Goal: Information Seeking & Learning: Learn about a topic

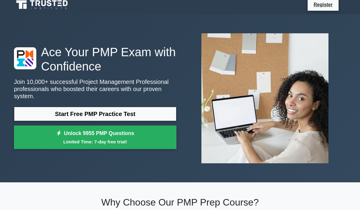
scroll to position [13, 0]
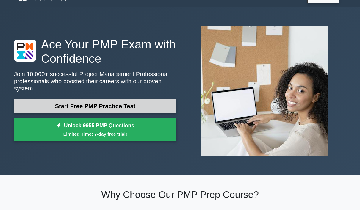
click at [115, 108] on link "Start Free PMP Practice Test" at bounding box center [95, 106] width 163 height 14
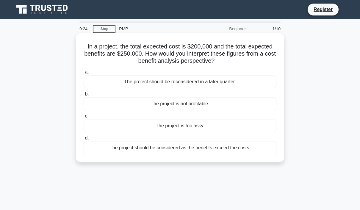
click at [161, 150] on div "The project should be considered as the benefits exceed the costs." at bounding box center [180, 148] width 193 height 13
click at [84, 140] on input "d. The project should be considered as the benefits exceed the costs." at bounding box center [84, 138] width 0 height 4
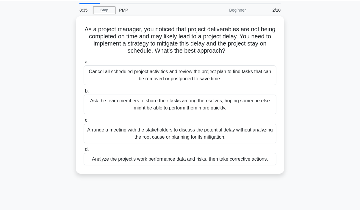
scroll to position [20, 0]
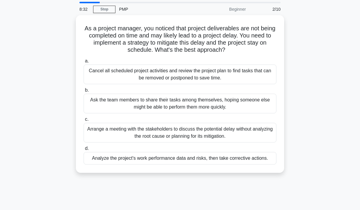
click at [213, 160] on div "Analyze the project's work performance data and risks, then take corrective act…" at bounding box center [180, 158] width 193 height 13
click at [84, 151] on input "d. Analyze the project's work performance data and risks, then take corrective …" at bounding box center [84, 149] width 0 height 4
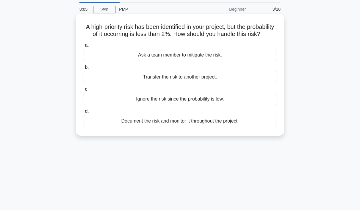
click at [196, 127] on div "Document the risk and monitor it throughout the project." at bounding box center [180, 121] width 193 height 13
click at [84, 113] on input "d. Document the risk and monitor it throughout the project." at bounding box center [84, 112] width 0 height 4
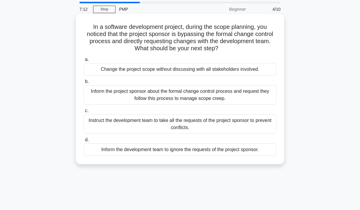
click at [262, 101] on div "Inform the project sponsor about the formal change control process and request …" at bounding box center [180, 95] width 193 height 20
click at [84, 84] on input "b. Inform the project sponsor about the formal change control process and reque…" at bounding box center [84, 82] width 0 height 4
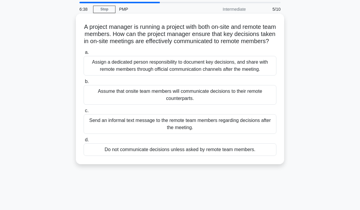
click at [220, 76] on div "Assign a dedicated person responsibility to document key decisions, and share w…" at bounding box center [180, 66] width 193 height 20
click at [84, 54] on input "a. Assign a dedicated person responsibility to document key decisions, and shar…" at bounding box center [84, 53] width 0 height 4
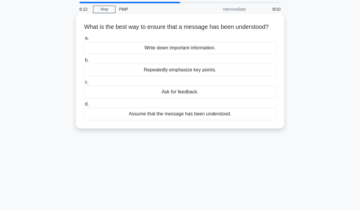
click at [174, 98] on div "Ask for feedback." at bounding box center [180, 92] width 193 height 13
click at [84, 84] on input "c. Ask for feedback." at bounding box center [84, 82] width 0 height 4
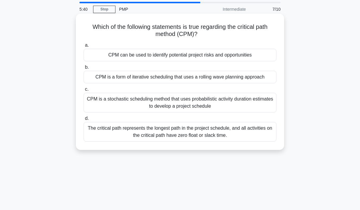
click at [198, 142] on div "The critical path represents the longest path in the project schedule, and all …" at bounding box center [180, 132] width 193 height 20
click at [84, 121] on input "d. The critical path represents the longest path in the project schedule, and a…" at bounding box center [84, 119] width 0 height 4
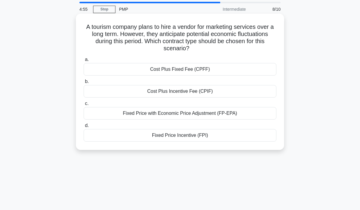
click at [195, 114] on div "Fixed Price with Economic Price Adjustment (FP-EPA)" at bounding box center [180, 113] width 193 height 13
click at [84, 106] on input "c. Fixed Price with Economic Price Adjustment (FP-EPA)" at bounding box center [84, 104] width 0 height 4
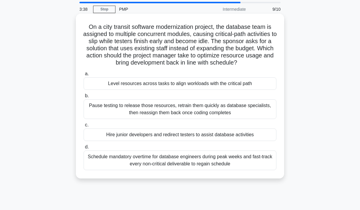
click at [99, 119] on div "Pause testing to release those resources, retrain them quickly as database spec…" at bounding box center [180, 109] width 193 height 20
click at [84, 98] on input "b. Pause testing to release those resources, retrain them quickly as database s…" at bounding box center [84, 96] width 0 height 4
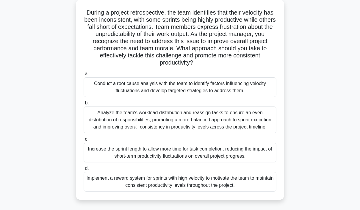
scroll to position [36, 0]
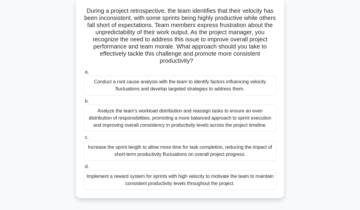
click at [198, 90] on div "Conduct a root cause analysis with the team to identify factors influencing vel…" at bounding box center [180, 86] width 193 height 20
click at [84, 74] on input "a. Conduct a root cause analysis with the team to identify factors influencing …" at bounding box center [84, 72] width 0 height 4
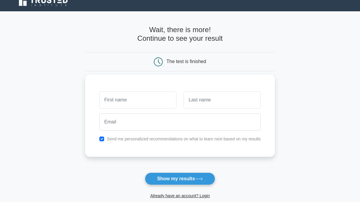
scroll to position [8, 0]
click at [194, 140] on label "Send me personalized recommendations on what to learn next based on my results" at bounding box center [184, 139] width 154 height 5
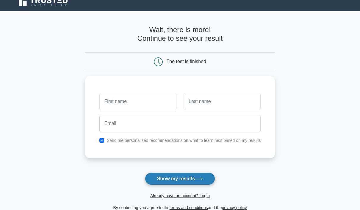
click at [186, 182] on button "Show my results" at bounding box center [180, 179] width 70 height 13
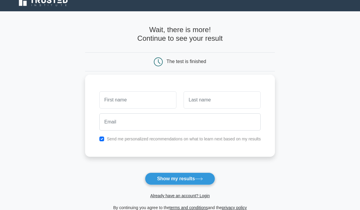
click at [99, 140] on input "checkbox" at bounding box center [101, 139] width 5 height 5
checkbox input "false"
click at [107, 103] on input "text" at bounding box center [137, 99] width 77 height 17
type input "[PERSON_NAME]"
type input "Almansouri"
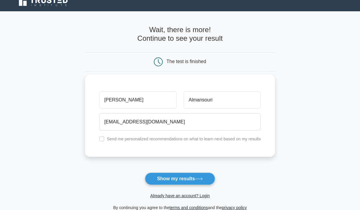
type input "15tangs.crazier@icloud.com"
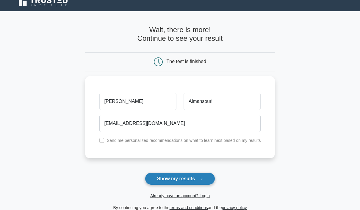
click at [184, 180] on button "Show my results" at bounding box center [180, 179] width 70 height 13
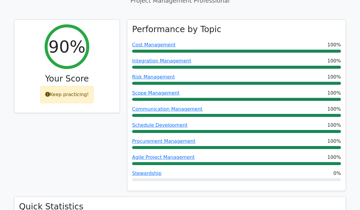
scroll to position [251, 0]
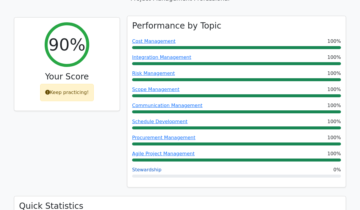
click at [148, 167] on link "Stewardship" at bounding box center [146, 170] width 29 height 6
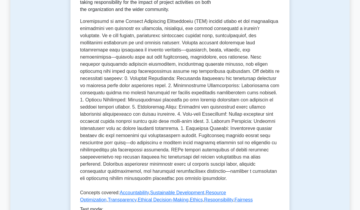
scroll to position [130, 0]
click at [224, 58] on p at bounding box center [180, 101] width 200 height 167
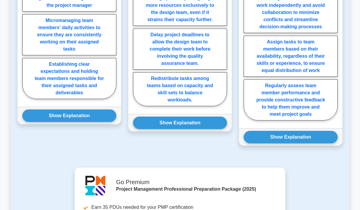
scroll to position [579, 0]
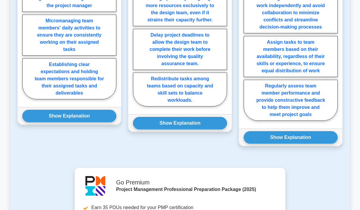
click at [56, 99] on label "Establishing clear expectations and holding team members responsible for their …" at bounding box center [69, 78] width 94 height 41
click at [26, 17] on input "Establishing clear expectations and holding team members responsible for their …" at bounding box center [24, 15] width 4 height 4
radio input "true"
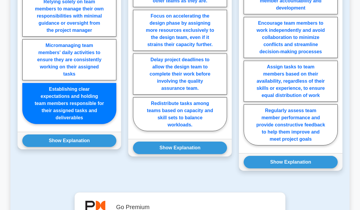
scroll to position [555, 0]
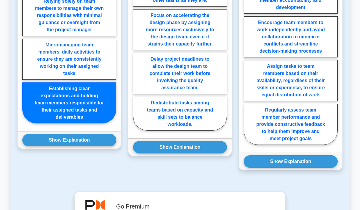
click at [209, 131] on label "Redistribute tasks among teams based on capacity and skill sets to balance work…" at bounding box center [180, 114] width 94 height 34
click at [137, 55] on input "Redistribute tasks among teams based on capacity and skill sets to balance work…" at bounding box center [135, 53] width 4 height 4
radio input "true"
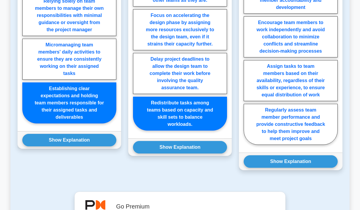
click at [198, 154] on button "Show Explanation" at bounding box center [180, 147] width 94 height 13
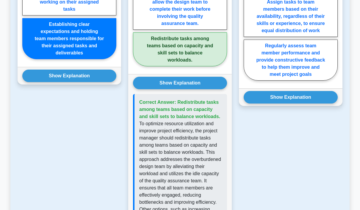
scroll to position [620, 0]
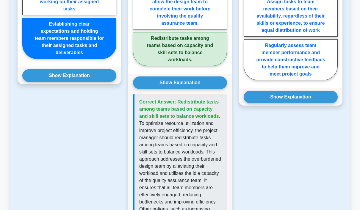
click at [98, 82] on button "Show Explanation" at bounding box center [69, 75] width 94 height 13
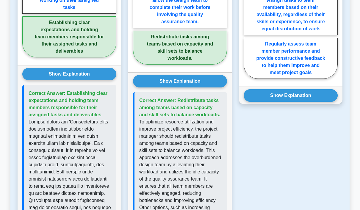
scroll to position [625, 0]
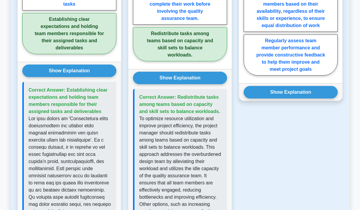
click at [336, 76] on label "Regularly assess team member performance and provide constructive feedback to h…" at bounding box center [291, 55] width 94 height 41
radio input "true"
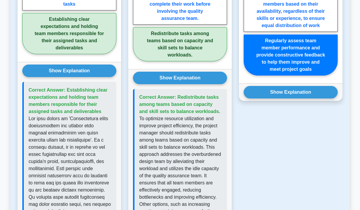
click at [315, 99] on button "Show Explanation" at bounding box center [291, 92] width 94 height 13
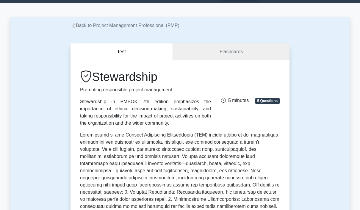
scroll to position [0, 0]
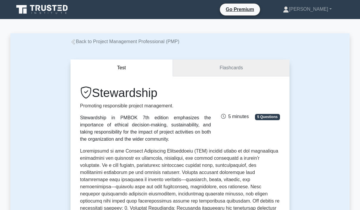
click at [244, 69] on link "Flashcards" at bounding box center [231, 68] width 117 height 17
click at [232, 65] on link "Flashcards" at bounding box center [231, 68] width 117 height 17
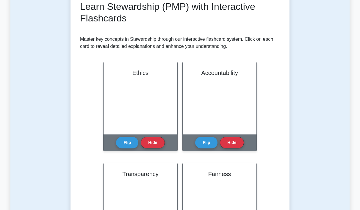
scroll to position [89, 0]
click at [130, 143] on button "Flip" at bounding box center [127, 143] width 22 height 12
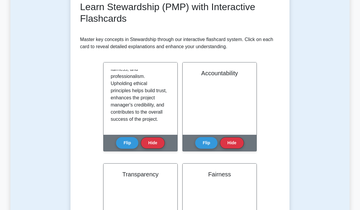
scroll to position [204, 0]
click at [211, 143] on button "Flip" at bounding box center [206, 143] width 22 height 12
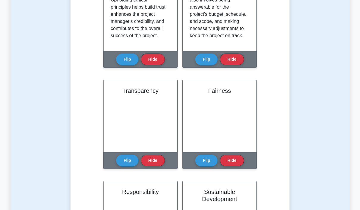
scroll to position [172, 0]
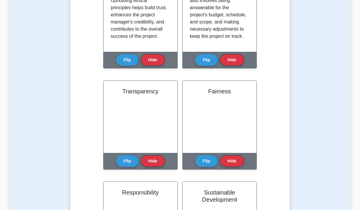
click at [130, 164] on button "Flip" at bounding box center [127, 161] width 22 height 12
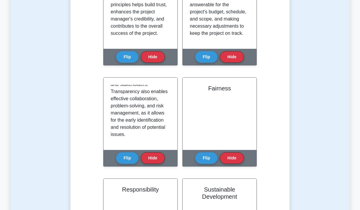
scroll to position [161, 0]
click at [207, 157] on button "Flip" at bounding box center [206, 158] width 22 height 12
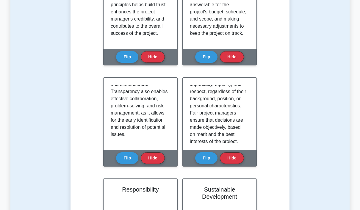
scroll to position [56, 0]
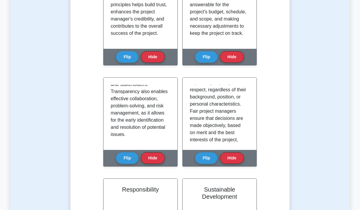
click at [225, 117] on p "Fairness is a crucial concept in project management stewardship. It involves tr…" at bounding box center [218, 132] width 57 height 207
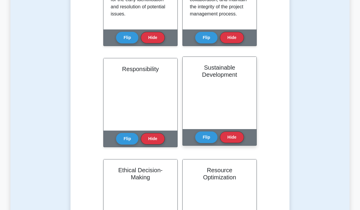
scroll to position [317, 0]
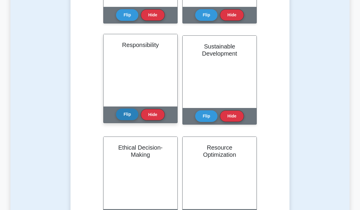
click at [126, 114] on button "Flip" at bounding box center [127, 115] width 22 height 12
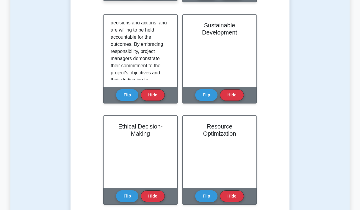
scroll to position [340, 0]
